Goal: Check status: Check status

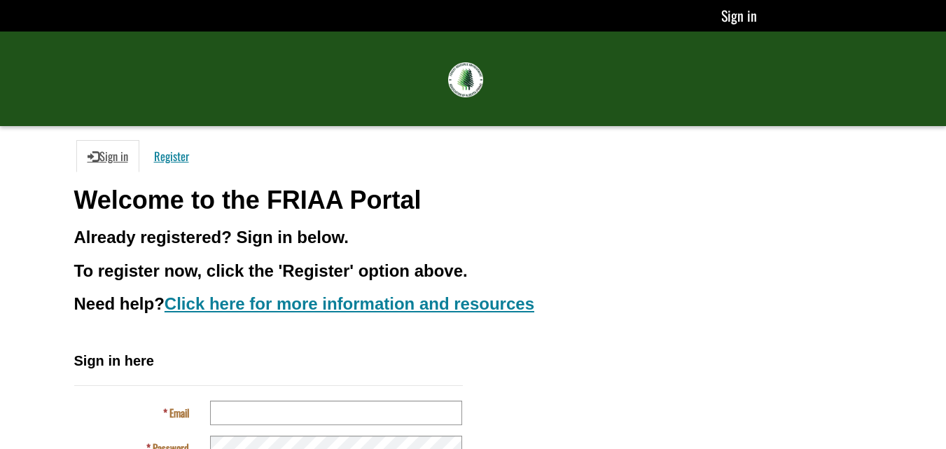
scroll to position [137, 0]
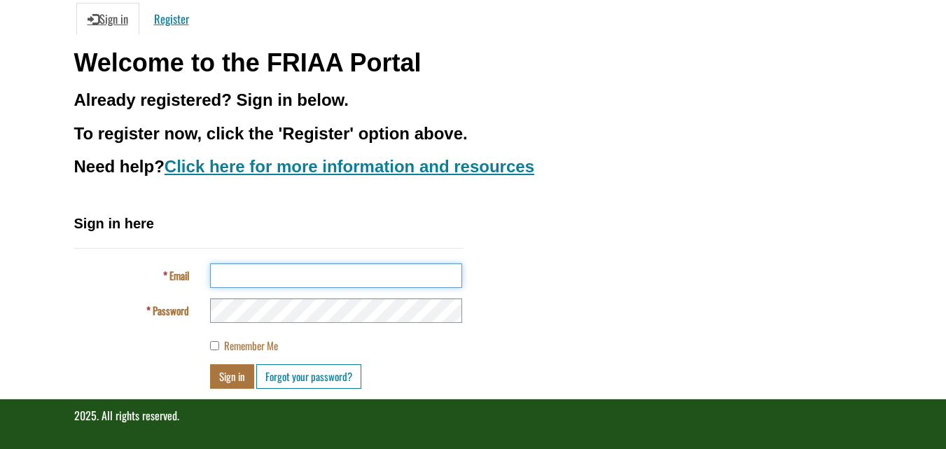
type input "**********"
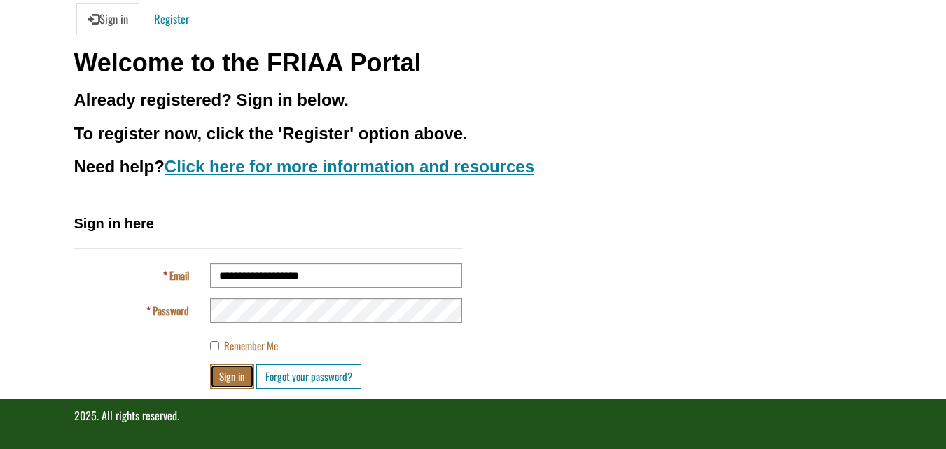
click at [225, 375] on button "Sign in" at bounding box center [232, 376] width 44 height 25
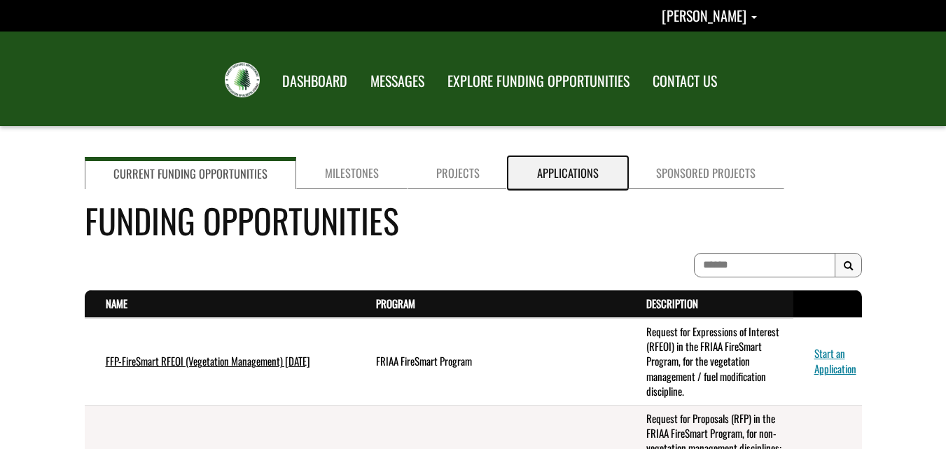
click at [560, 181] on link "Applications" at bounding box center [568, 173] width 119 height 32
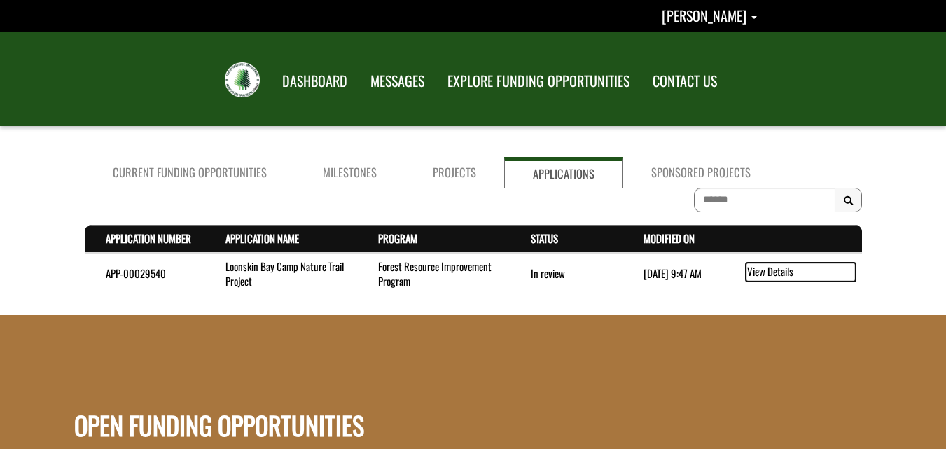
click at [768, 270] on link "View Details" at bounding box center [801, 272] width 110 height 18
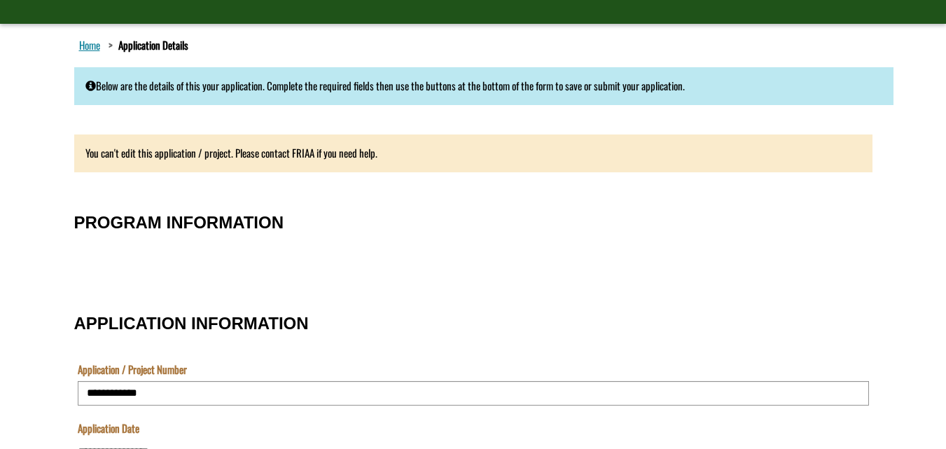
scroll to position [117, 0]
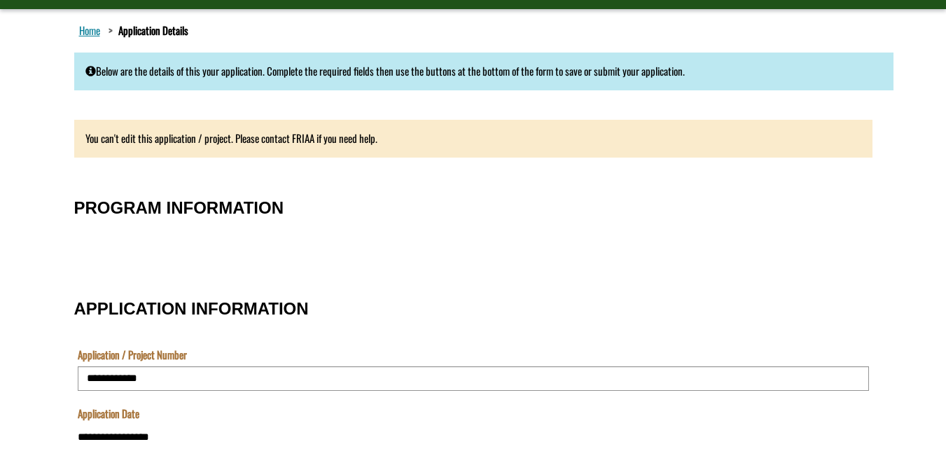
click at [453, 235] on fieldset "PROGRAM INFORMATION" at bounding box center [473, 227] width 799 height 87
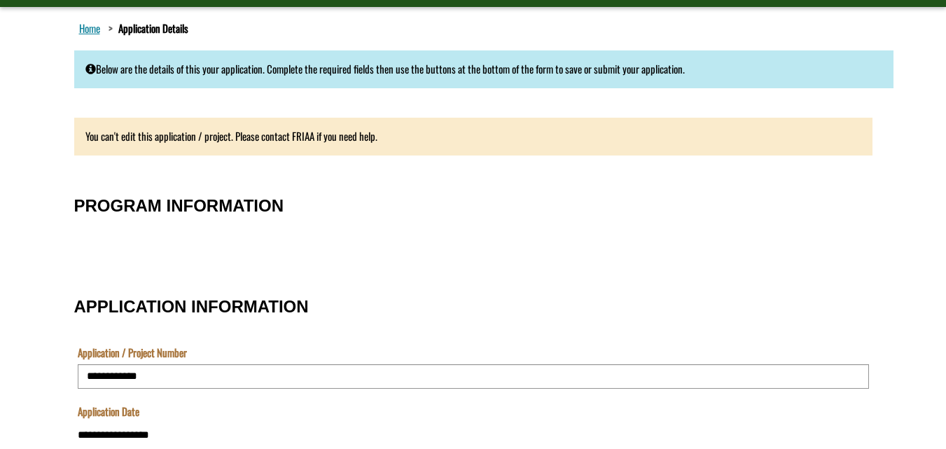
scroll to position [0, 0]
